Goal: Information Seeking & Learning: Learn about a topic

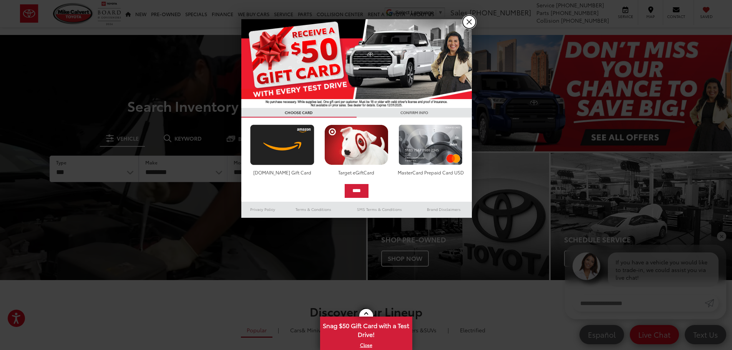
click at [470, 24] on link "X" at bounding box center [468, 21] width 13 height 13
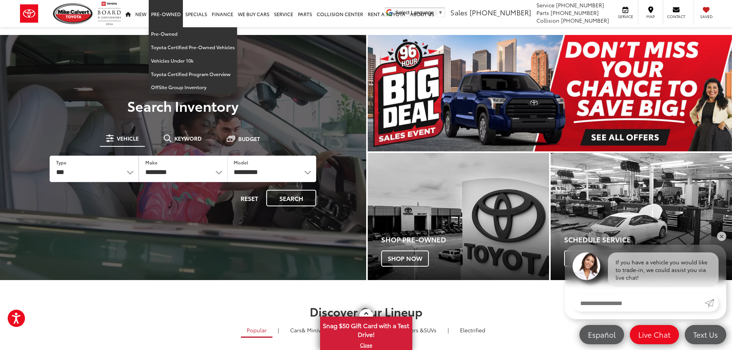
click at [175, 17] on link "Pre-Owned" at bounding box center [166, 13] width 34 height 27
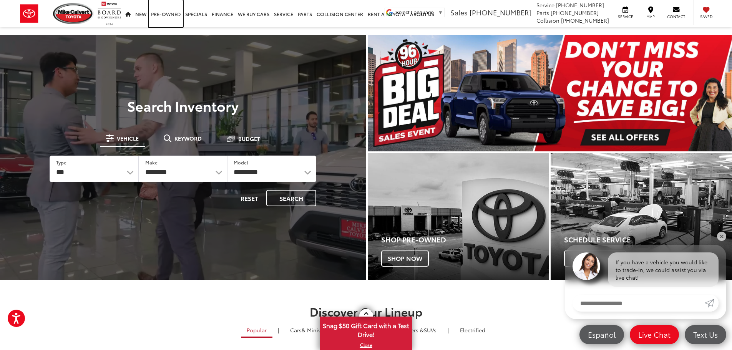
click at [175, 17] on link "Pre-Owned" at bounding box center [166, 13] width 34 height 27
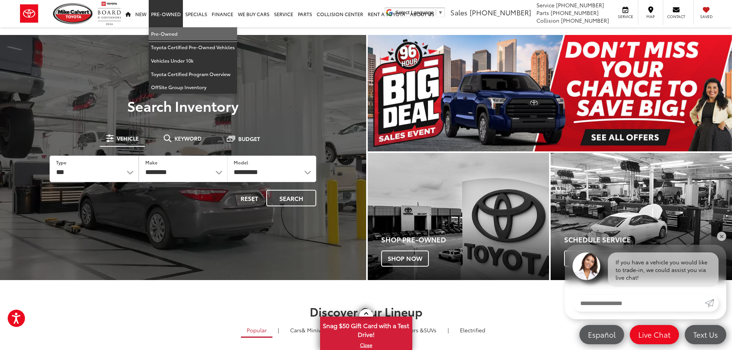
click at [167, 38] on link "Pre-Owned" at bounding box center [193, 33] width 88 height 13
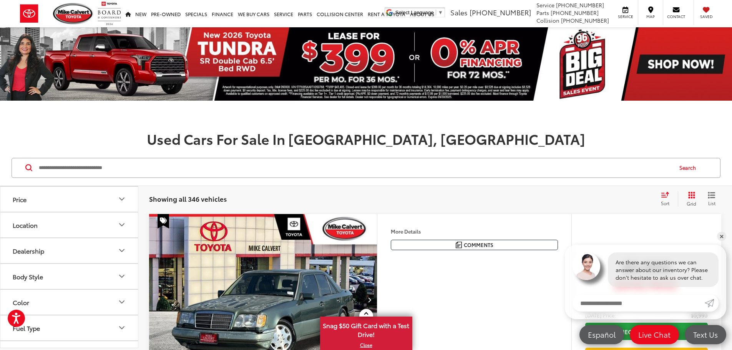
scroll to position [38, 0]
click at [119, 214] on icon "Model & Trim" at bounding box center [121, 211] width 9 height 9
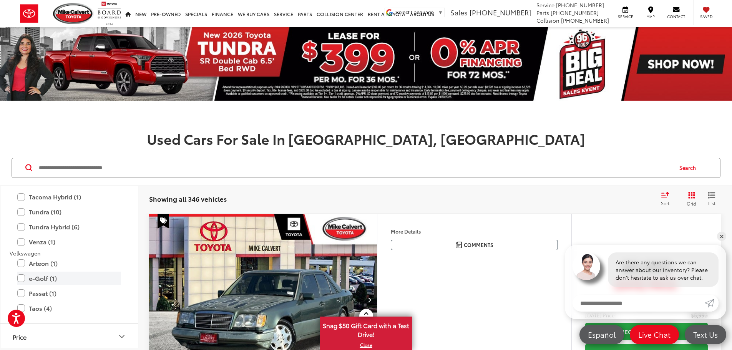
scroll to position [1690, 0]
click at [24, 230] on label "Tundra (10)" at bounding box center [69, 225] width 104 height 13
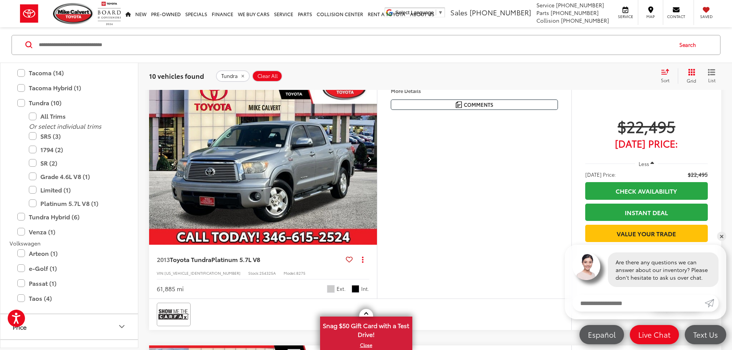
scroll to position [423, 0]
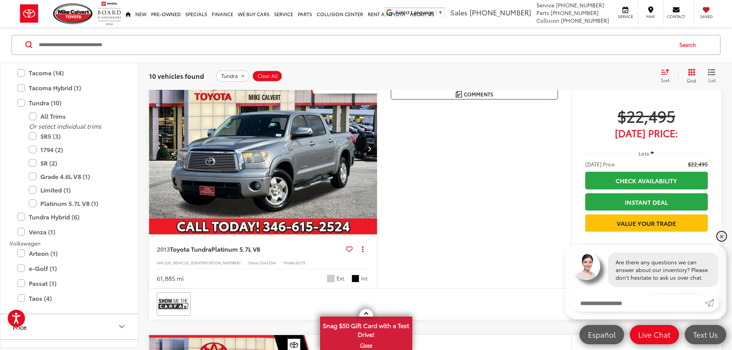
click at [723, 236] on link "✕" at bounding box center [721, 236] width 9 height 9
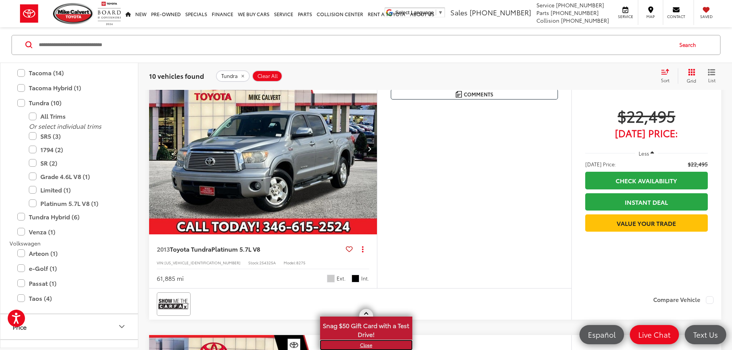
click at [366, 346] on link "X" at bounding box center [366, 345] width 91 height 8
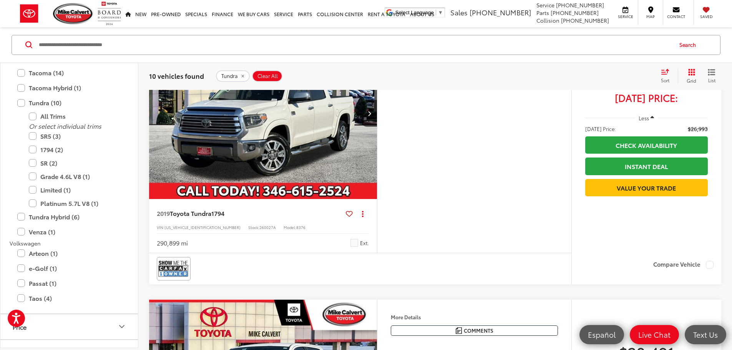
scroll to position [768, 0]
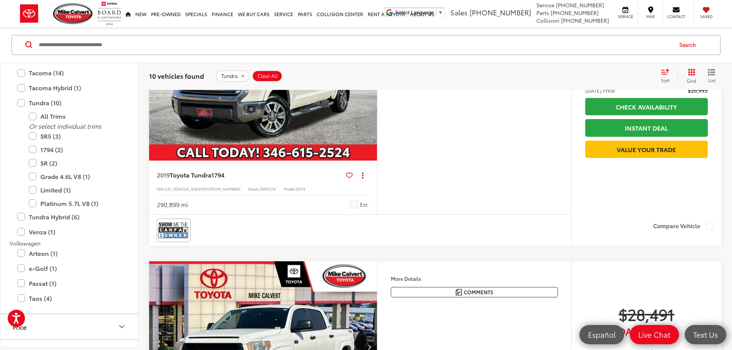
click at [328, 161] on img "2019 Toyota Tundra 1794 0" at bounding box center [263, 75] width 229 height 172
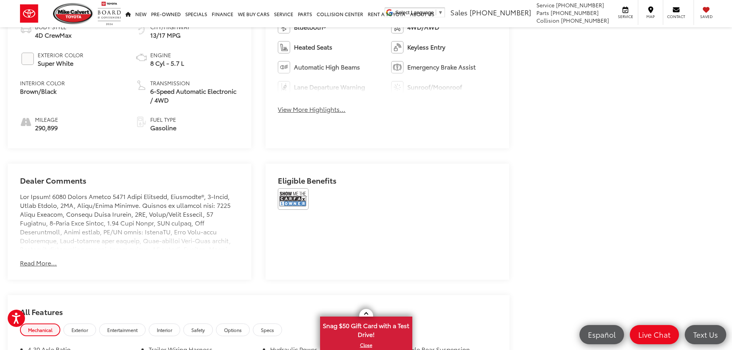
scroll to position [461, 0]
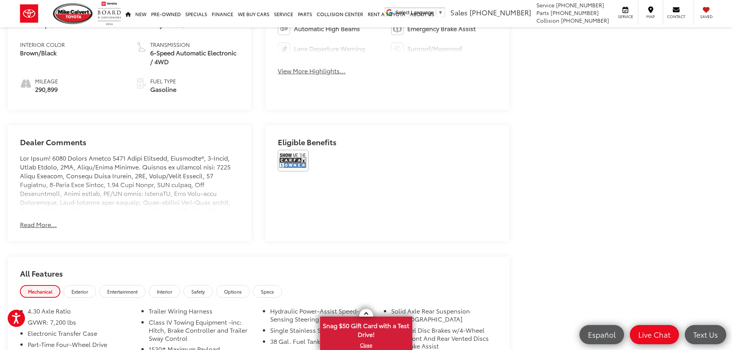
click at [32, 224] on button "Read More..." at bounding box center [38, 224] width 37 height 9
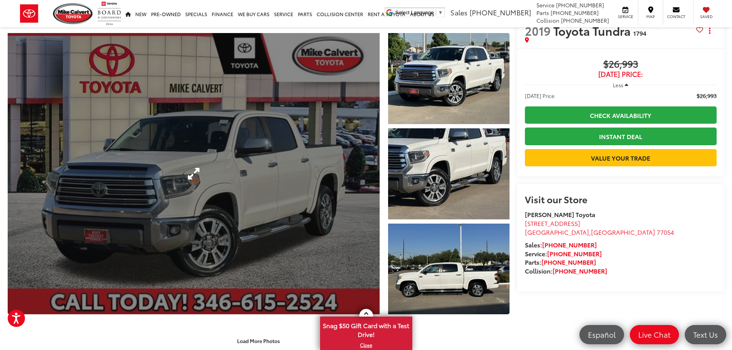
scroll to position [38, 0]
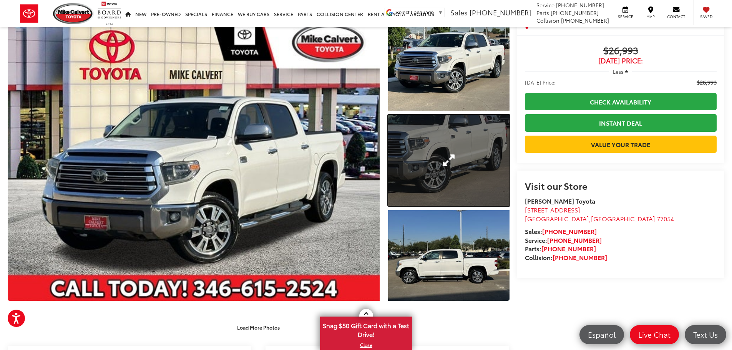
click at [449, 143] on link "Expand Photo 2" at bounding box center [448, 160] width 121 height 91
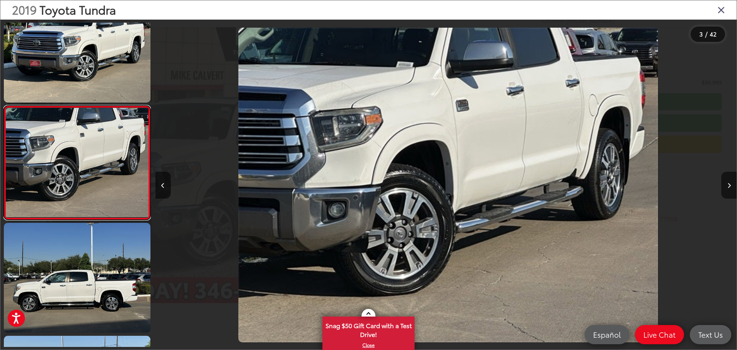
scroll to position [0, 1163]
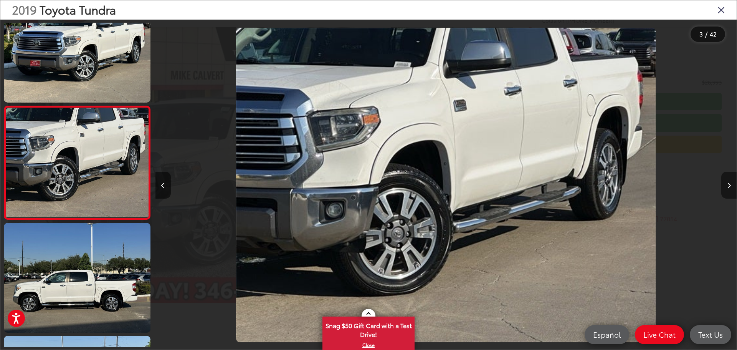
click at [727, 183] on button "Next image" at bounding box center [729, 185] width 15 height 27
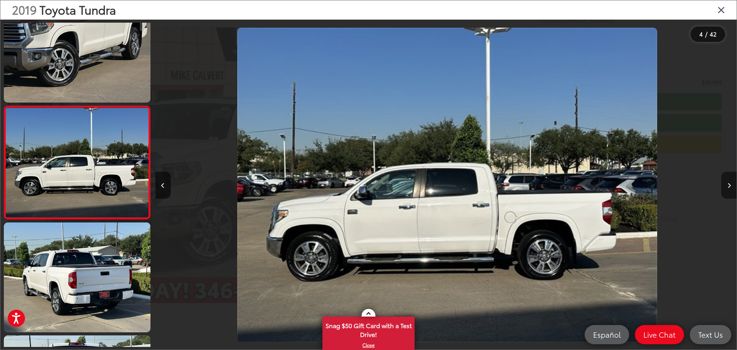
scroll to position [0, 1745]
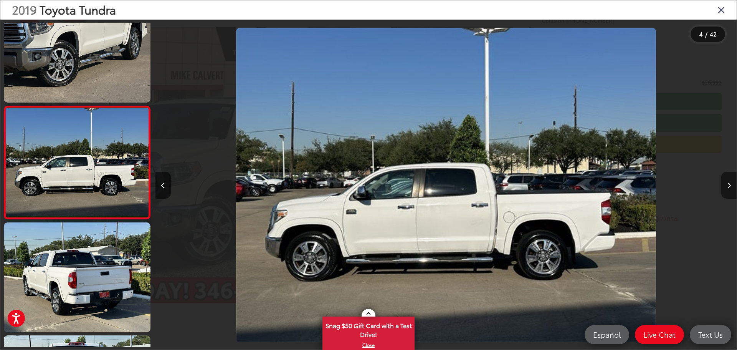
click at [727, 183] on button "Next image" at bounding box center [729, 185] width 15 height 27
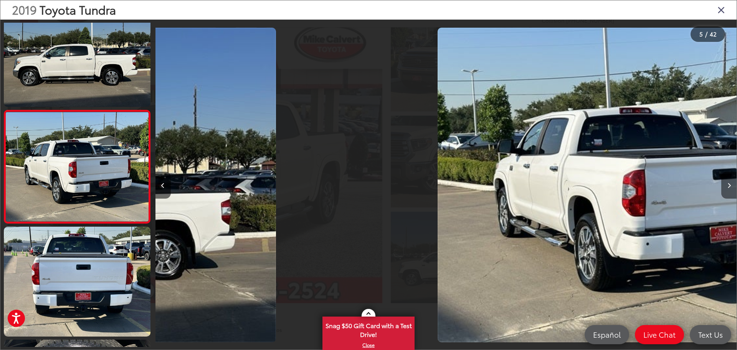
scroll to position [370, 0]
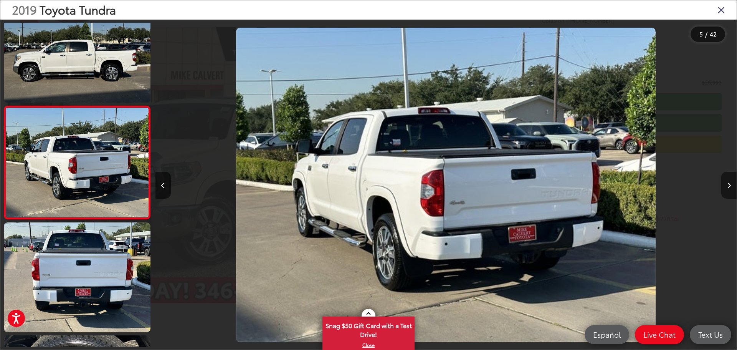
click at [727, 183] on button "Next image" at bounding box center [729, 185] width 15 height 27
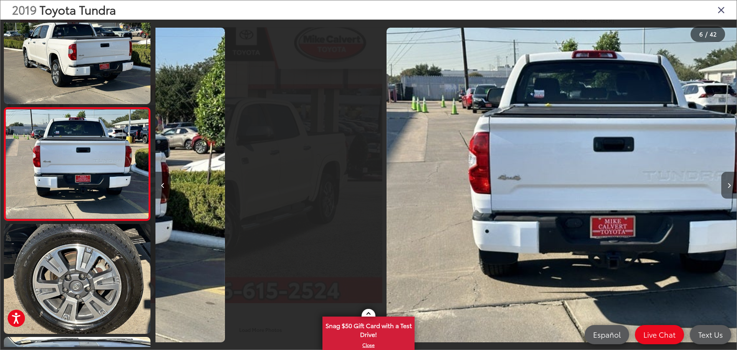
scroll to position [482, 0]
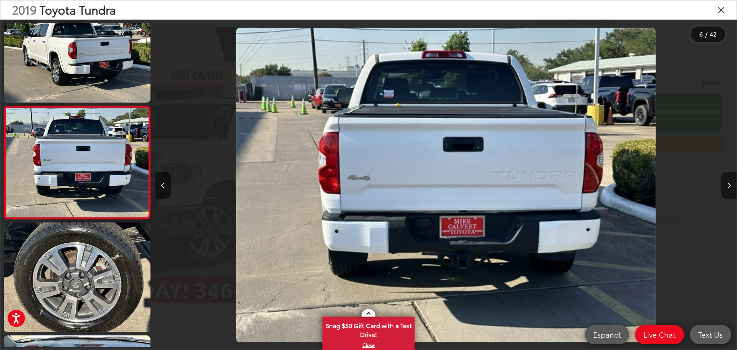
click at [727, 183] on button "Next image" at bounding box center [729, 185] width 15 height 27
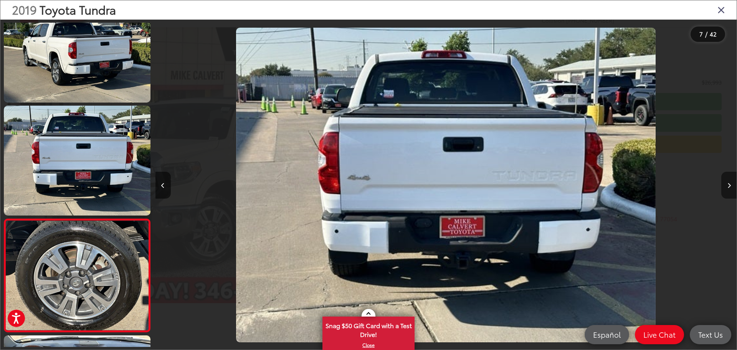
scroll to position [0, 0]
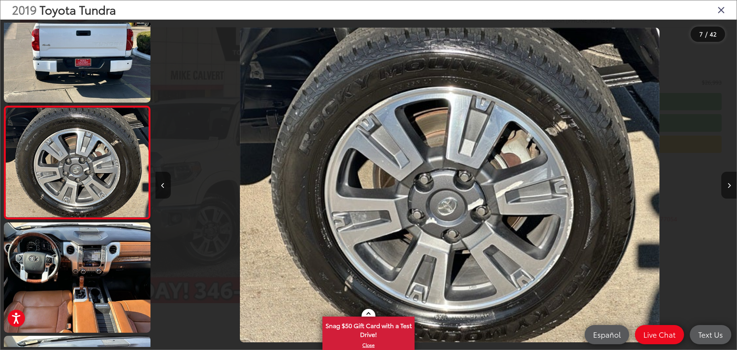
click at [727, 183] on button "Next image" at bounding box center [729, 185] width 15 height 27
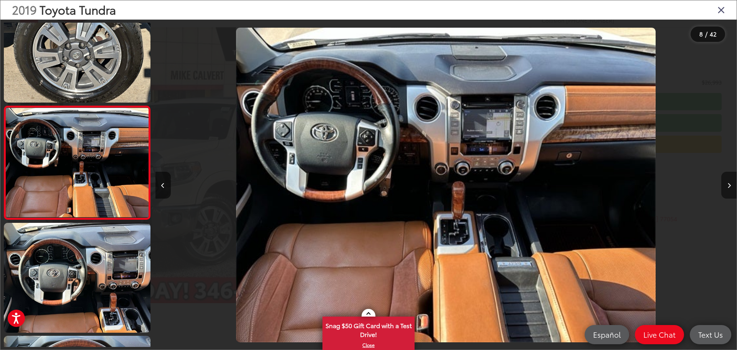
click at [727, 183] on button "Next image" at bounding box center [729, 185] width 15 height 27
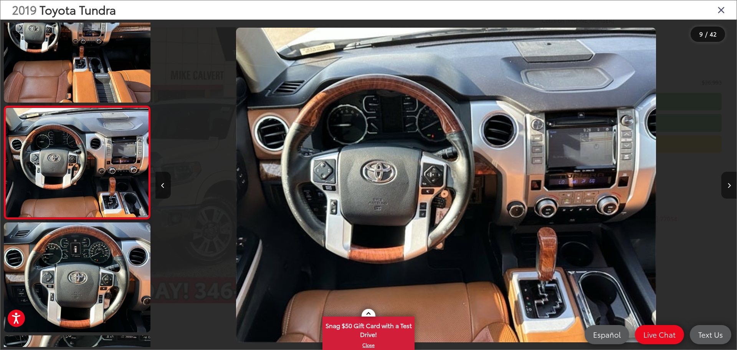
click at [727, 183] on button "Next image" at bounding box center [729, 185] width 15 height 27
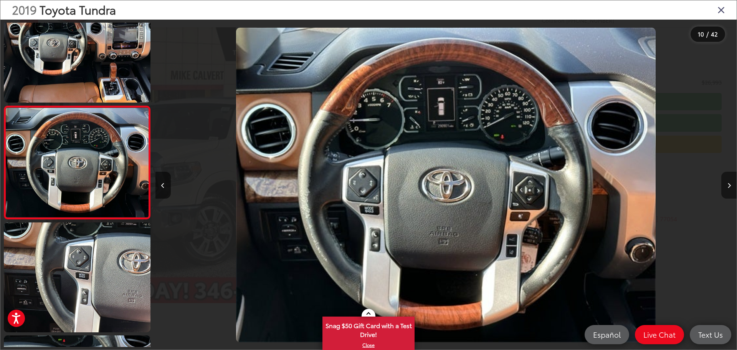
click at [727, 183] on button "Next image" at bounding box center [729, 185] width 15 height 27
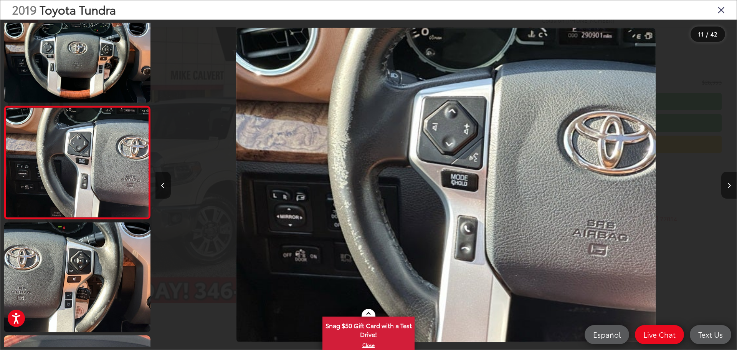
click at [728, 189] on button "Next image" at bounding box center [729, 185] width 15 height 27
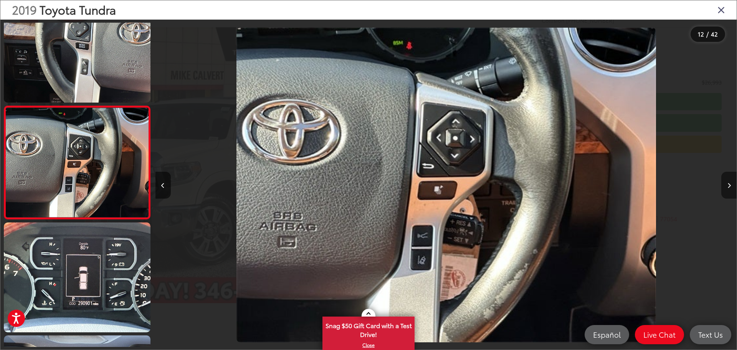
click at [728, 189] on button "Next image" at bounding box center [729, 185] width 15 height 27
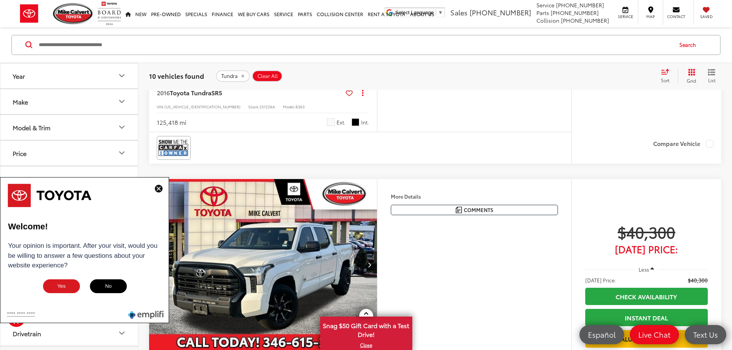
scroll to position [1122, 0]
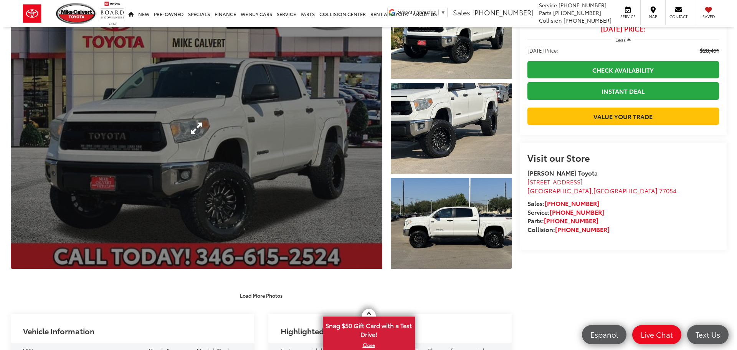
scroll to position [77, 0]
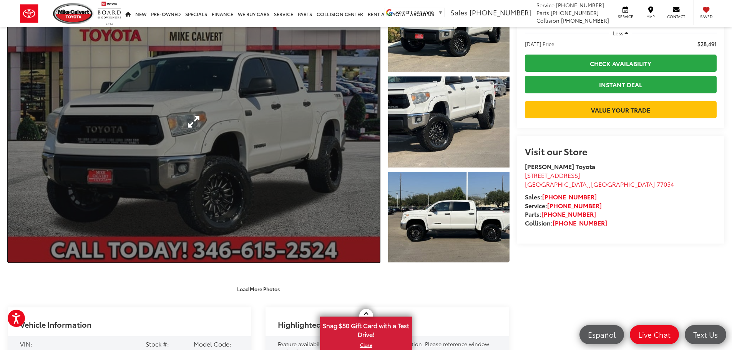
click at [291, 156] on link "Expand Photo 0" at bounding box center [194, 121] width 372 height 281
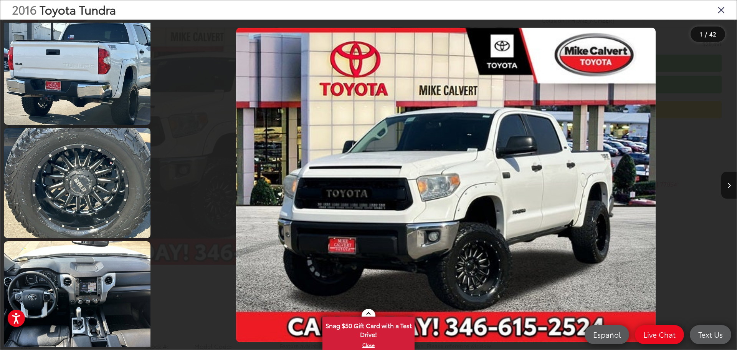
scroll to position [691, 0]
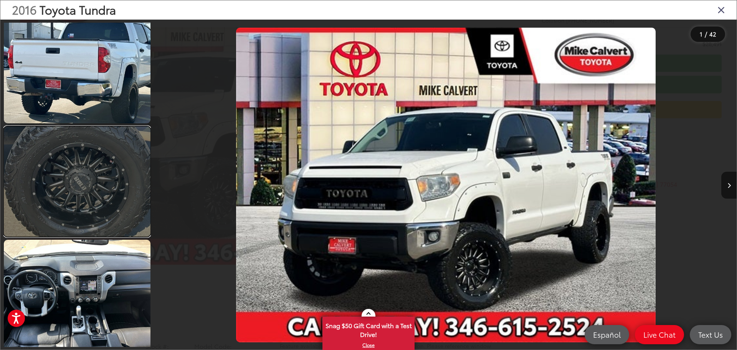
click at [104, 188] on link at bounding box center [77, 181] width 147 height 110
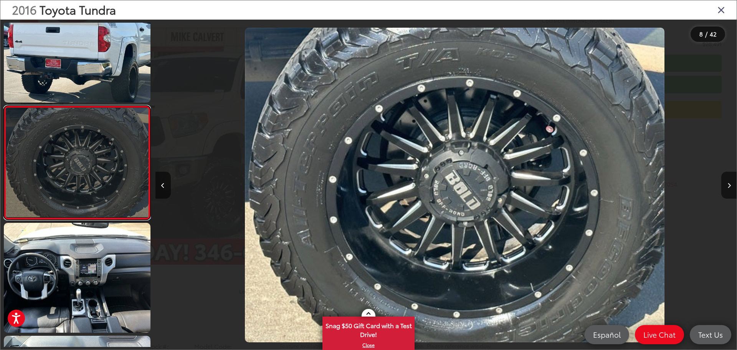
scroll to position [0, 4072]
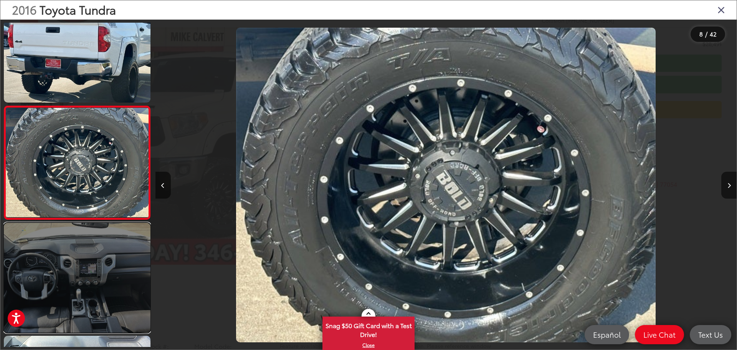
click at [82, 247] on link at bounding box center [77, 278] width 147 height 110
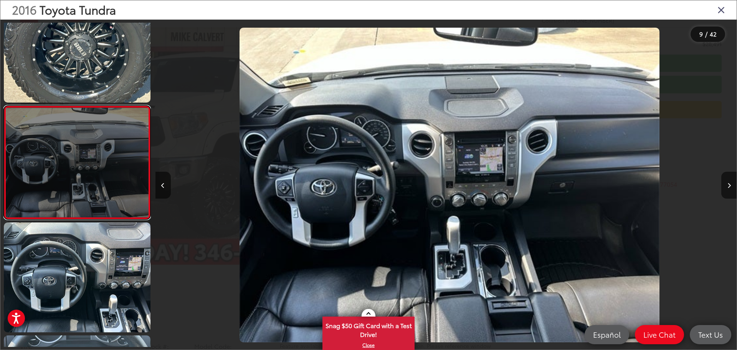
scroll to position [0, 4653]
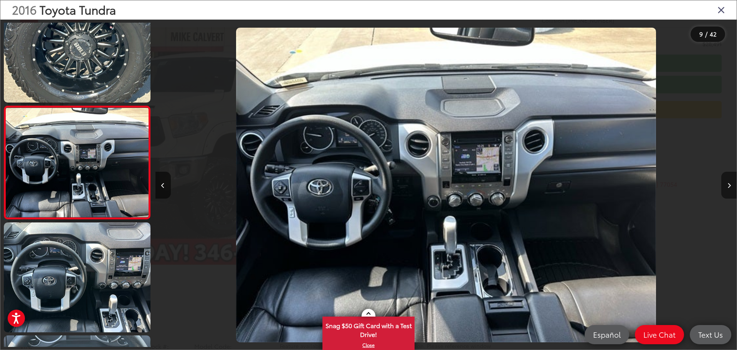
click at [731, 191] on button "Next image" at bounding box center [729, 185] width 15 height 27
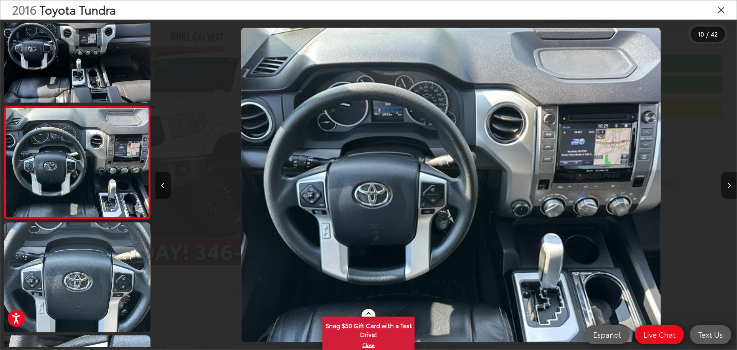
scroll to position [0, 5235]
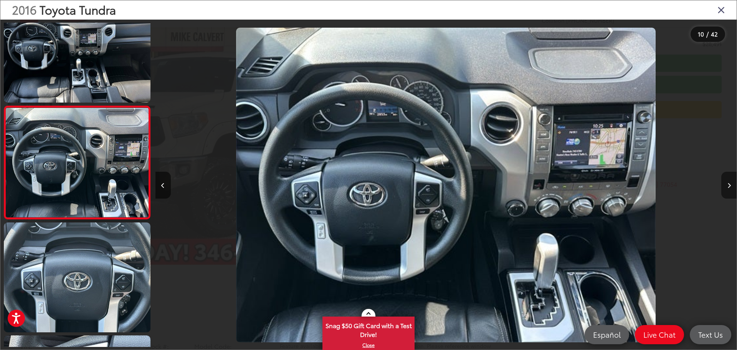
click at [731, 191] on button "Next image" at bounding box center [729, 185] width 15 height 27
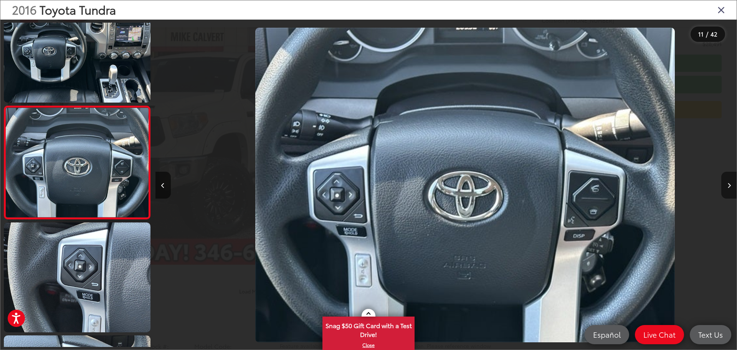
scroll to position [0, 5817]
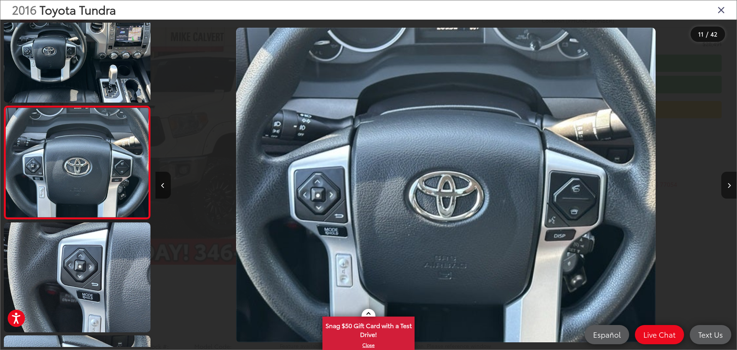
click at [731, 191] on button "Next image" at bounding box center [729, 185] width 15 height 27
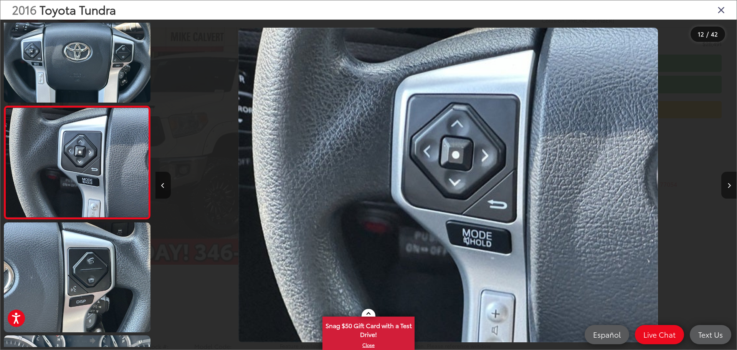
scroll to position [0, 6398]
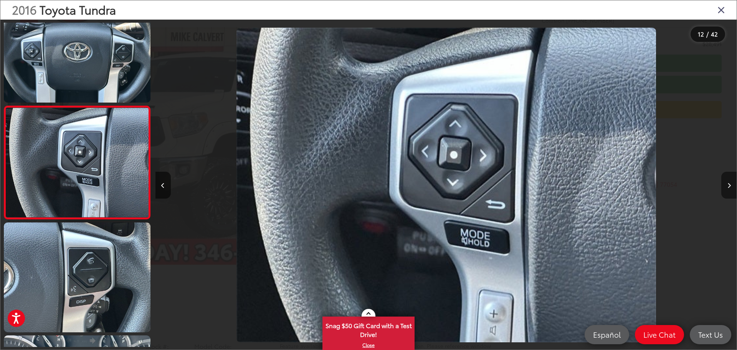
click at [731, 191] on button "Next image" at bounding box center [729, 185] width 15 height 27
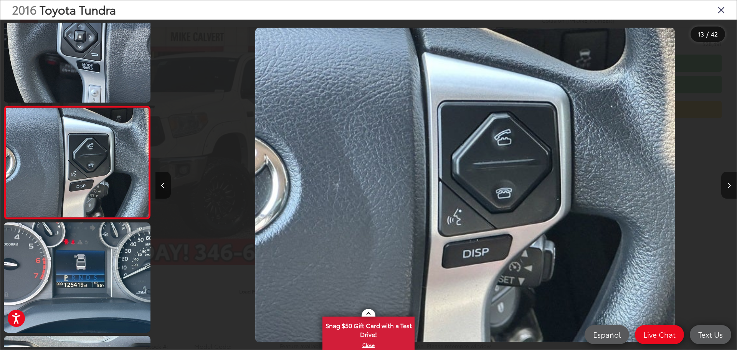
scroll to position [0, 6980]
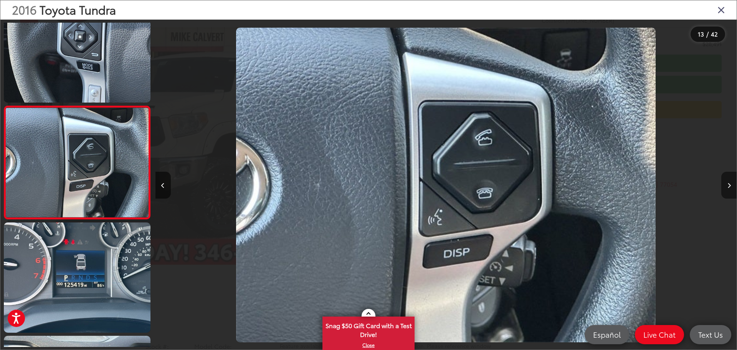
click at [731, 191] on button "Next image" at bounding box center [729, 185] width 15 height 27
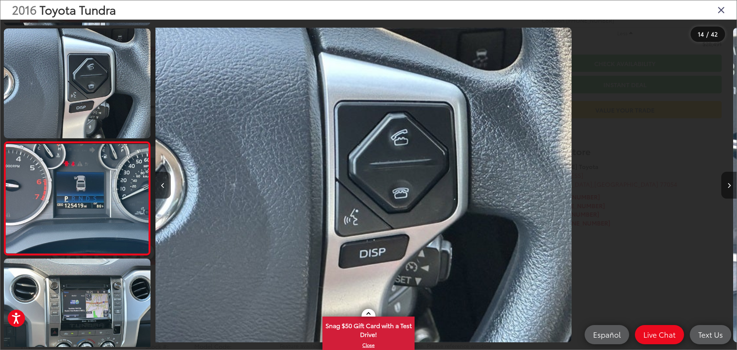
scroll to position [0, 0]
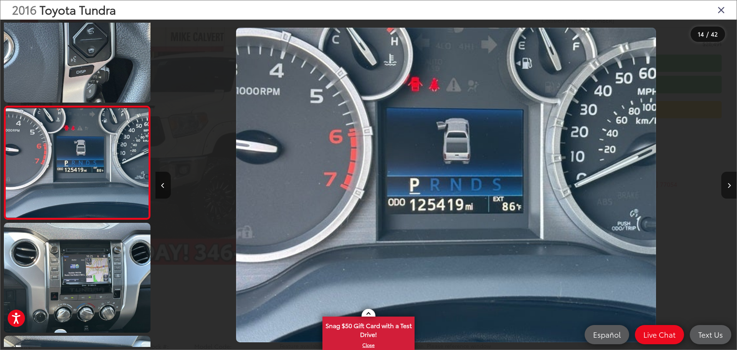
click at [731, 191] on button "Next image" at bounding box center [729, 185] width 15 height 27
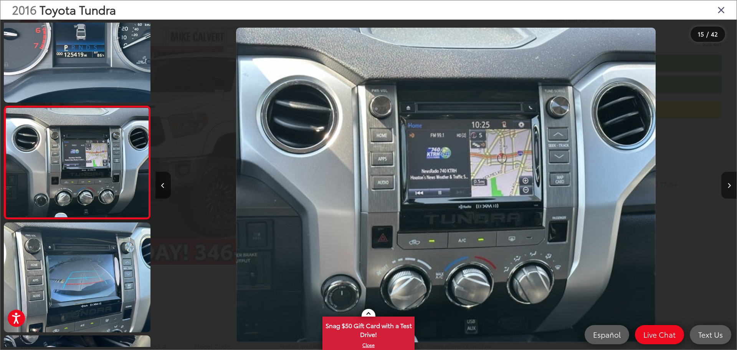
click at [731, 191] on button "Next image" at bounding box center [729, 185] width 15 height 27
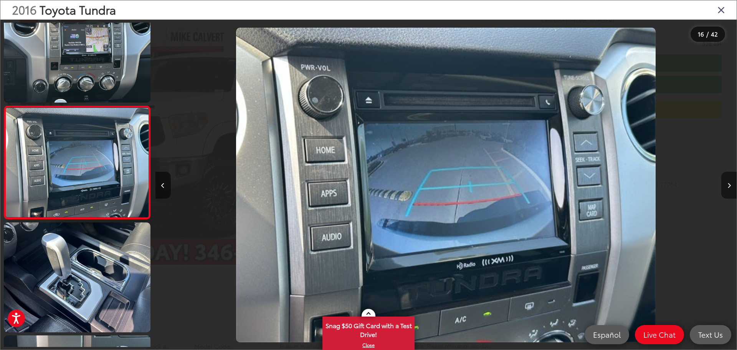
click at [731, 191] on button "Next image" at bounding box center [729, 185] width 15 height 27
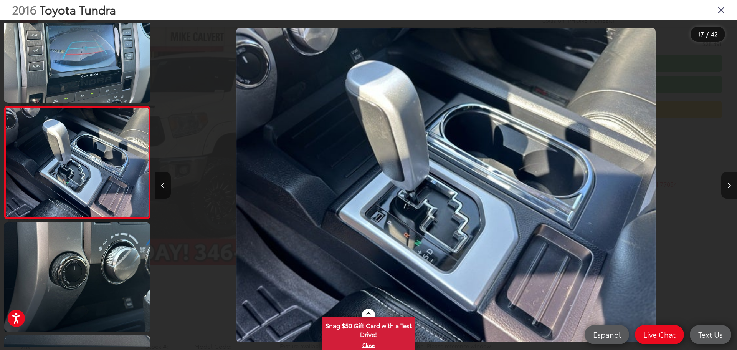
click at [731, 191] on button "Next image" at bounding box center [729, 185] width 15 height 27
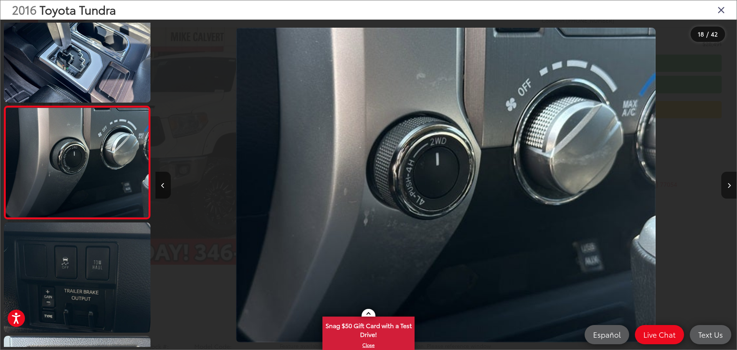
click at [731, 191] on button "Next image" at bounding box center [729, 185] width 15 height 27
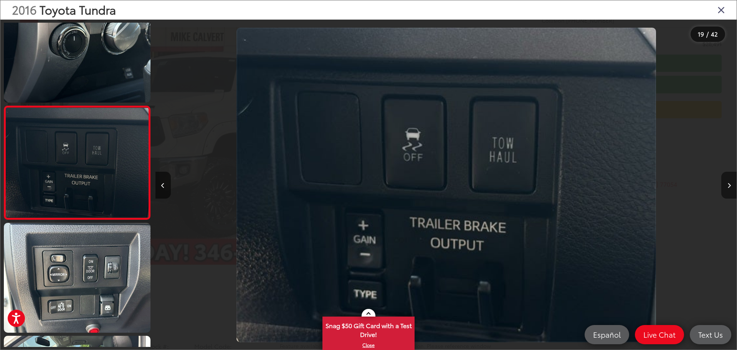
click at [731, 191] on button "Next image" at bounding box center [729, 185] width 15 height 27
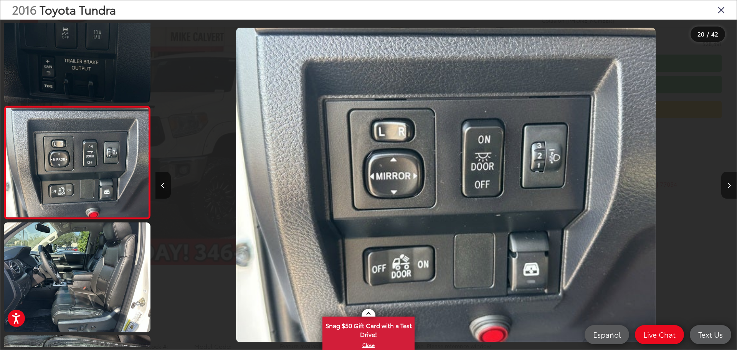
click at [731, 191] on button "Next image" at bounding box center [729, 185] width 15 height 27
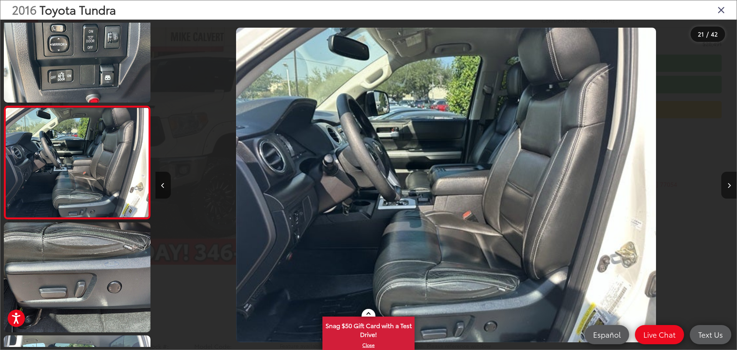
click at [731, 191] on button "Next image" at bounding box center [729, 185] width 15 height 27
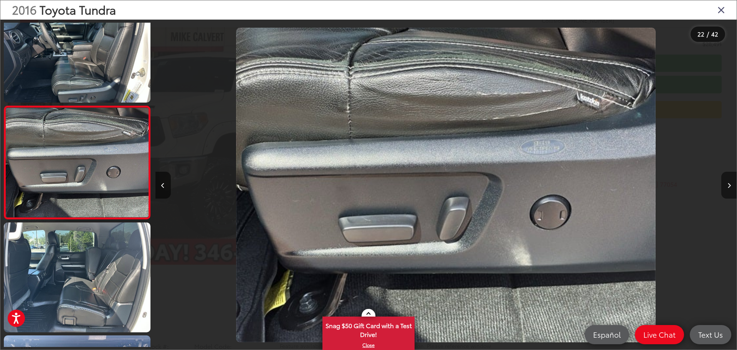
click at [731, 191] on button "Next image" at bounding box center [729, 185] width 15 height 27
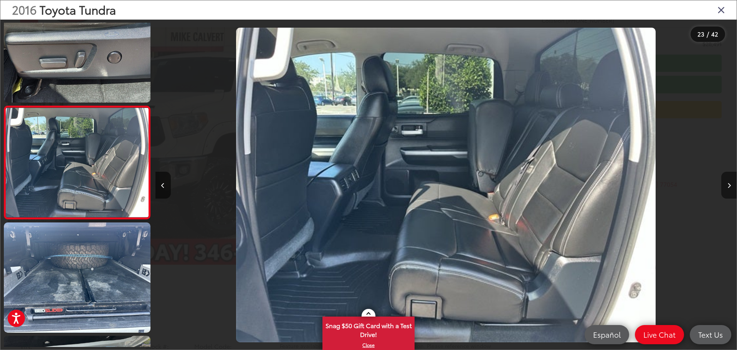
click at [731, 191] on button "Next image" at bounding box center [729, 185] width 15 height 27
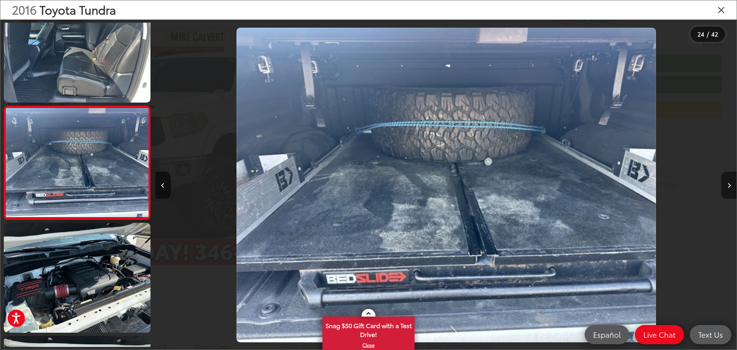
click at [731, 191] on button "Next image" at bounding box center [729, 185] width 15 height 27
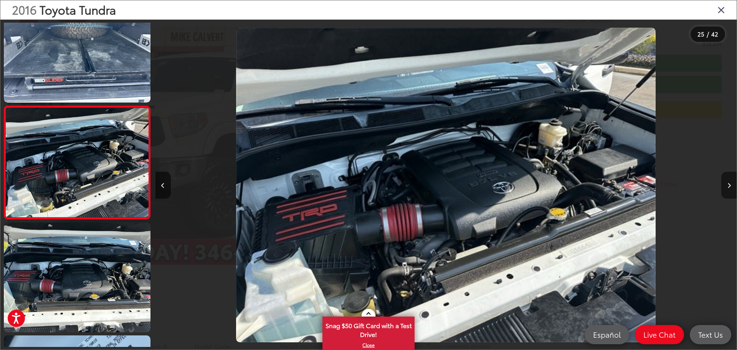
click at [731, 191] on button "Next image" at bounding box center [729, 185] width 15 height 27
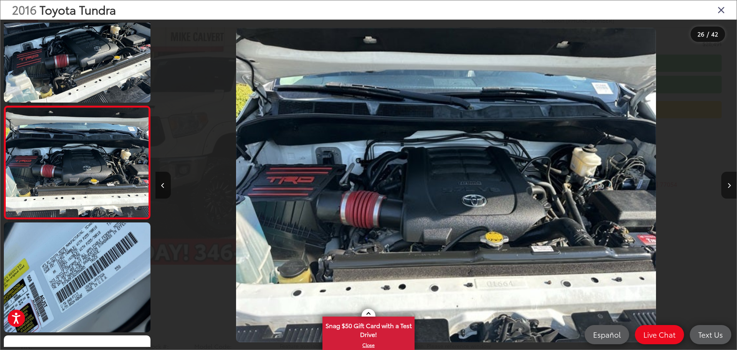
click at [731, 191] on button "Next image" at bounding box center [729, 185] width 15 height 27
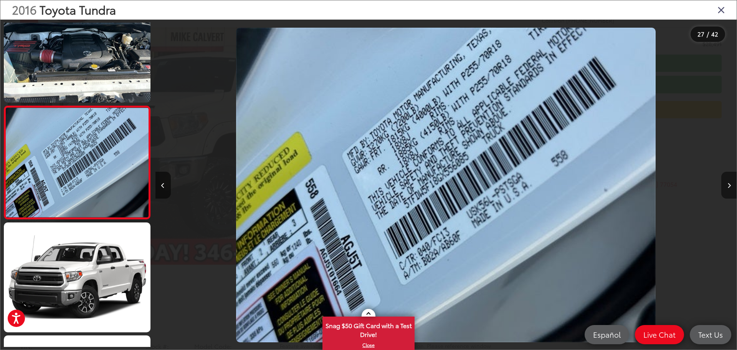
click at [731, 191] on button "Next image" at bounding box center [729, 185] width 15 height 27
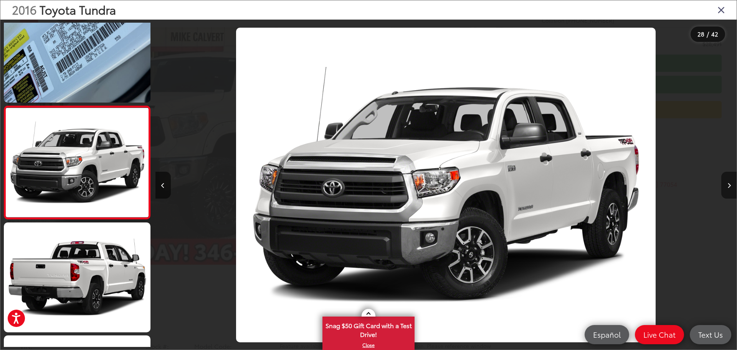
click at [731, 191] on button "Next image" at bounding box center [729, 185] width 15 height 27
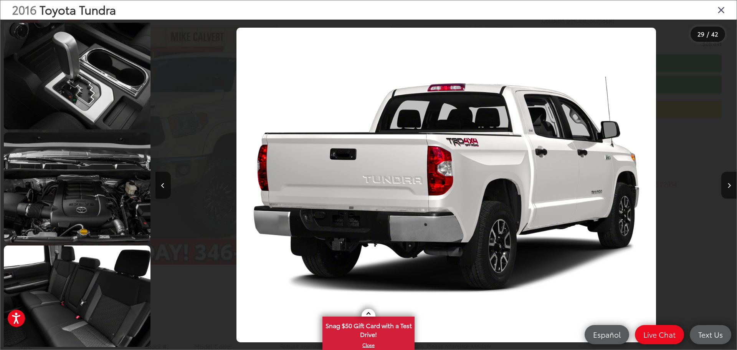
click at [720, 11] on icon "Close gallery" at bounding box center [722, 10] width 8 height 10
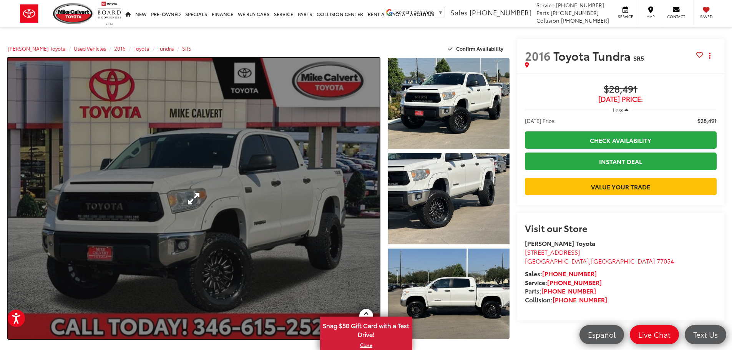
drag, startPoint x: 350, startPoint y: 243, endPoint x: 344, endPoint y: 239, distance: 7.2
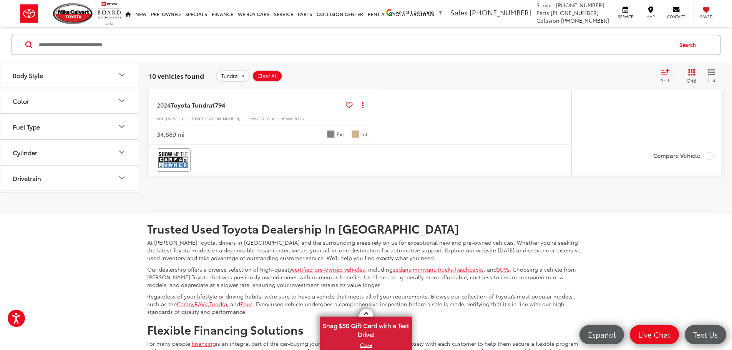
scroll to position [2721, 0]
